Goal: Task Accomplishment & Management: Use online tool/utility

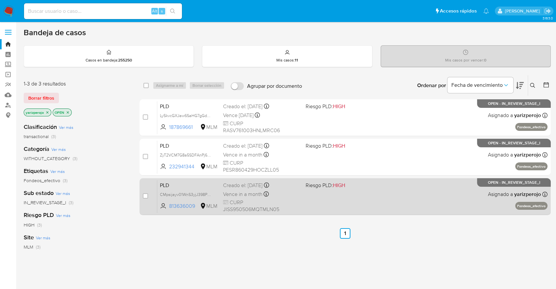
click at [374, 210] on div "PLD CMpsijayv01WnS3yjJ398P8W 813636009 MLM Riesgo PLD: HIGH Creado el: 12/09/20…" at bounding box center [352, 196] width 390 height 33
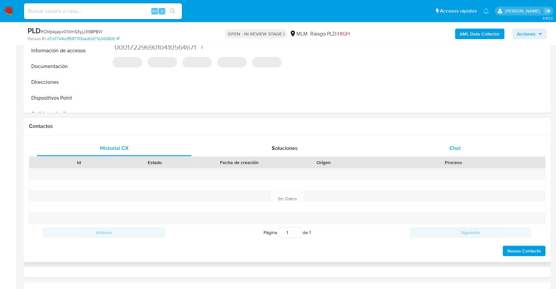
select select "10"
click at [457, 148] on span "Chat" at bounding box center [454, 148] width 11 height 8
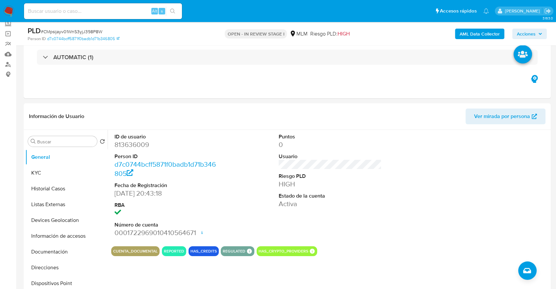
scroll to position [37, 0]
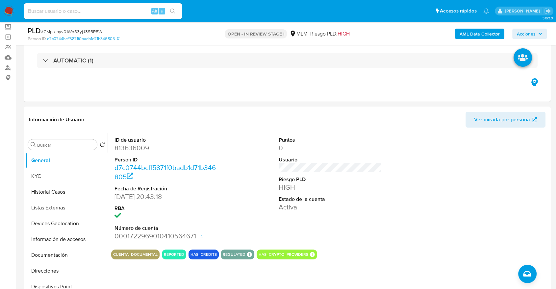
click at [423, 43] on div "PLD # CMpsijayv01WnS3yjJ398P8W Person ID d7c0744bcff5871f0badb1d71b346805 OPEN …" at bounding box center [287, 33] width 527 height 23
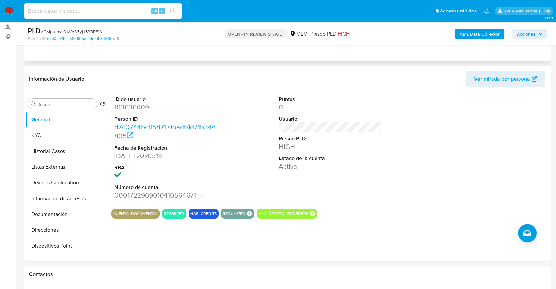
scroll to position [79, 0]
click at [51, 155] on button "Historial Casos" at bounding box center [63, 151] width 77 height 16
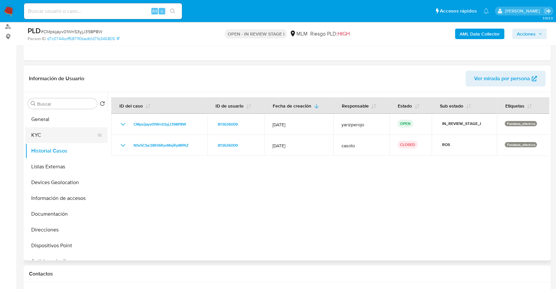
click at [53, 134] on button "KYC" at bounding box center [63, 135] width 77 height 16
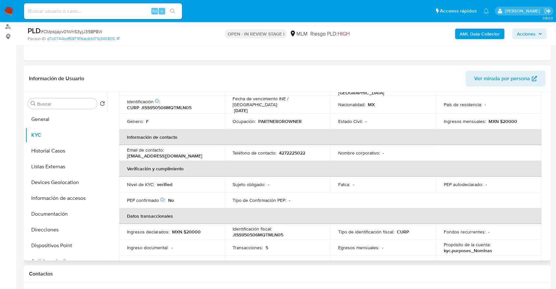
scroll to position [95, 0]
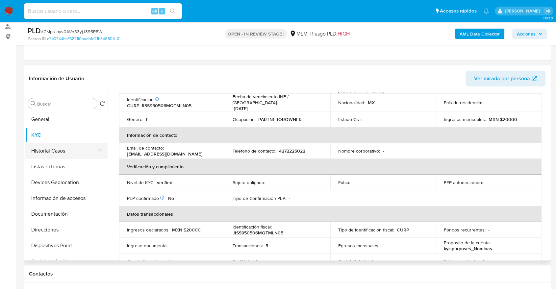
click at [57, 148] on button "Historial Casos" at bounding box center [63, 151] width 77 height 16
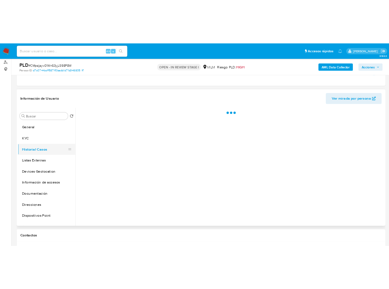
scroll to position [0, 0]
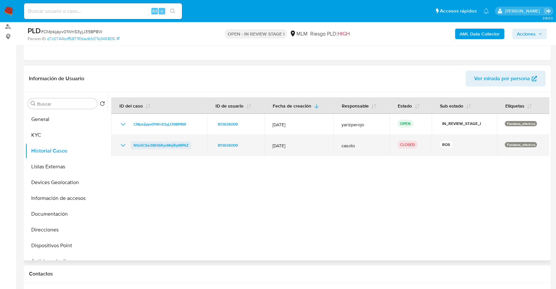
click at [142, 146] on span "Nfe5CSe3I8H6RyxMxjRpMPAZ" at bounding box center [161, 145] width 55 height 8
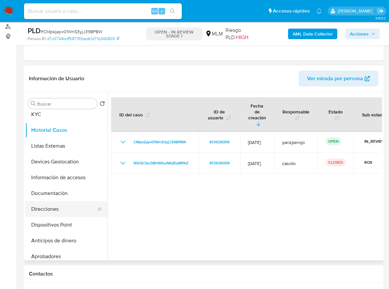
scroll to position [21, 0]
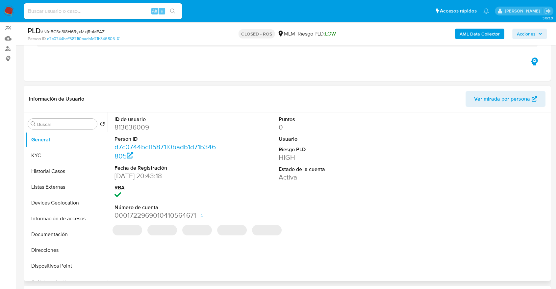
scroll to position [58, 0]
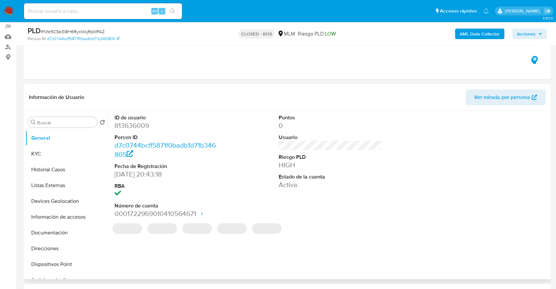
select select "10"
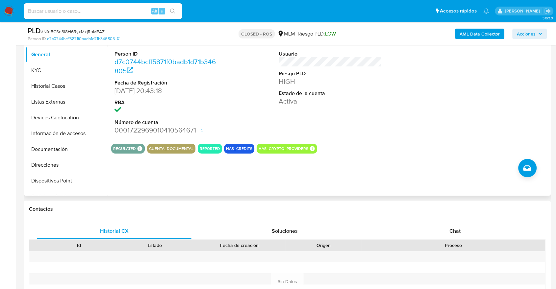
scroll to position [0, 0]
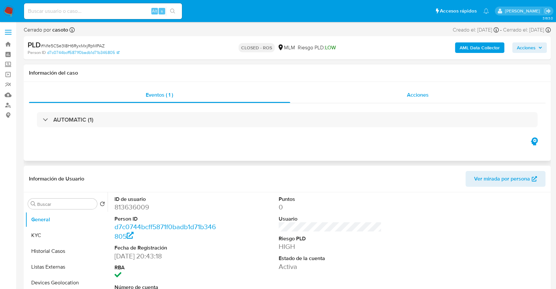
click at [370, 100] on div "Acciones" at bounding box center [418, 95] width 256 height 16
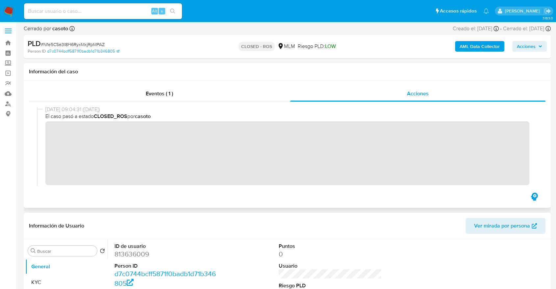
scroll to position [1, 0]
click at [300, 5] on ul "Pausado Ver notificaciones Alt s Accesos rápidos Presiona las siguientes teclas…" at bounding box center [256, 11] width 471 height 16
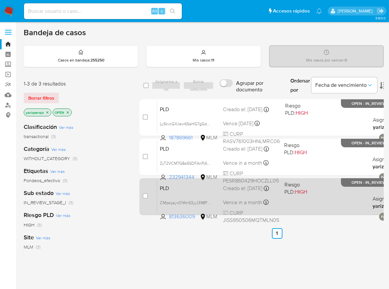
click at [319, 198] on div "PLD CMpsijayv01WnS3yjJ398P8W 813636009 MLM Riesgo PLD: HIGH Creado el: 12/09/20…" at bounding box center [284, 196] width 254 height 33
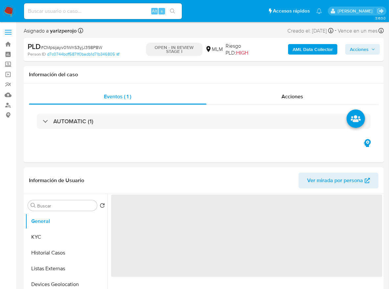
select select "10"
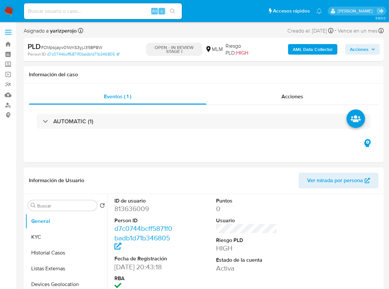
click at [285, 211] on div "ID de usuario 813636009 Person ID d7c0744bcff5871f0badb1d71b346805 Fecha de Reg…" at bounding box center [246, 254] width 271 height 120
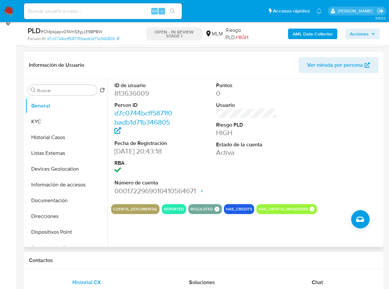
scroll to position [92, 0]
click at [311, 113] on div "ID de usuario 813636009 Person ID d7c0744bcff5871f0badb1d71b346805 Fecha de Reg…" at bounding box center [246, 139] width 271 height 120
click at [293, 123] on div "ID de usuario 813636009 Person ID d7c0744bcff5871f0badb1d71b346805 Fecha de Reg…" at bounding box center [246, 139] width 271 height 120
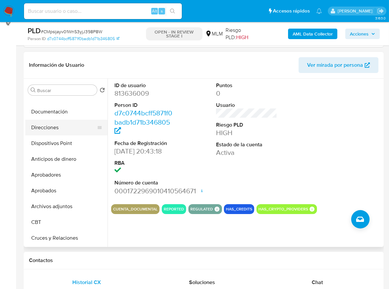
scroll to position [91, 0]
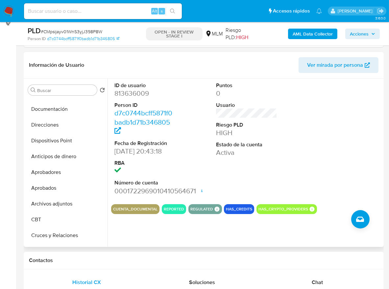
click at [290, 157] on div "ID de usuario 813636009 Person ID d7c0744bcff5871f0badb1d71b346805 Fecha de Reg…" at bounding box center [246, 139] width 271 height 120
